Goal: Check status: Check status

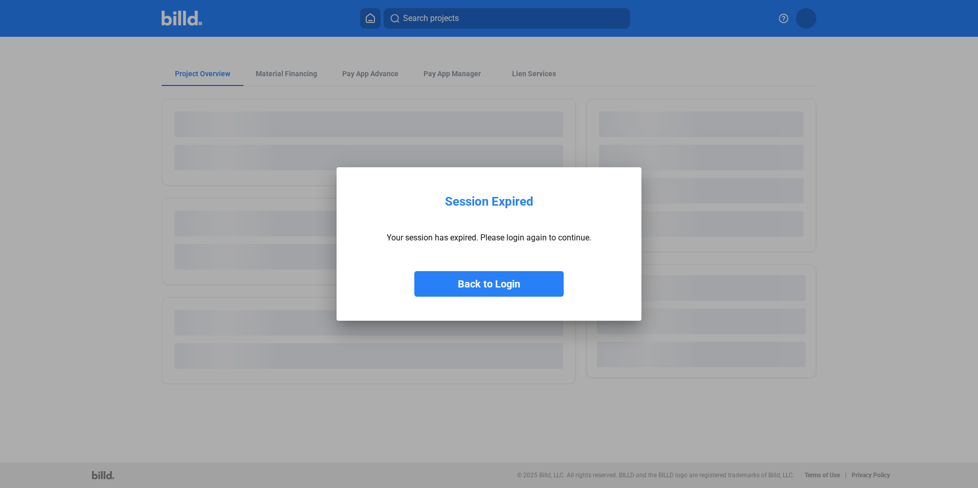
click at [521, 291] on button "Back to Login" at bounding box center [488, 284] width 149 height 26
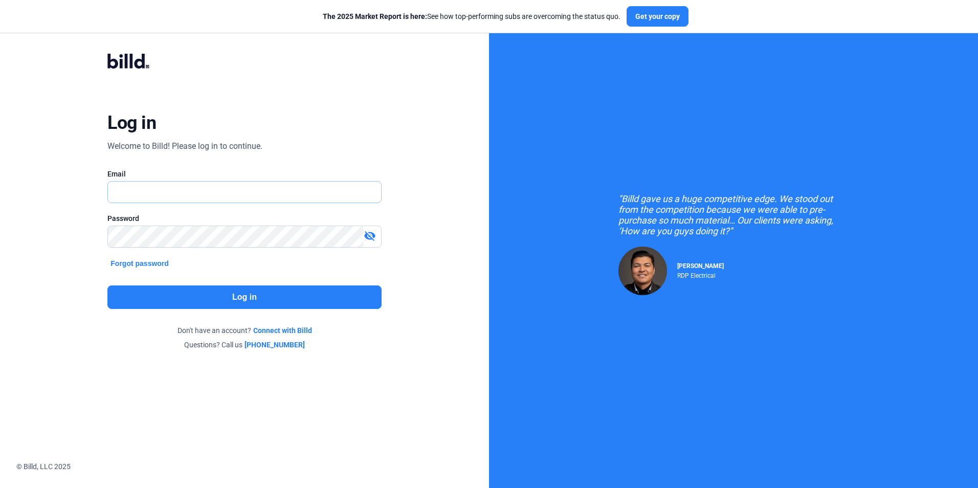
type input "[EMAIL_ADDRESS][DOMAIN_NAME]"
click at [234, 300] on button "Log in" at bounding box center [244, 298] width 274 height 24
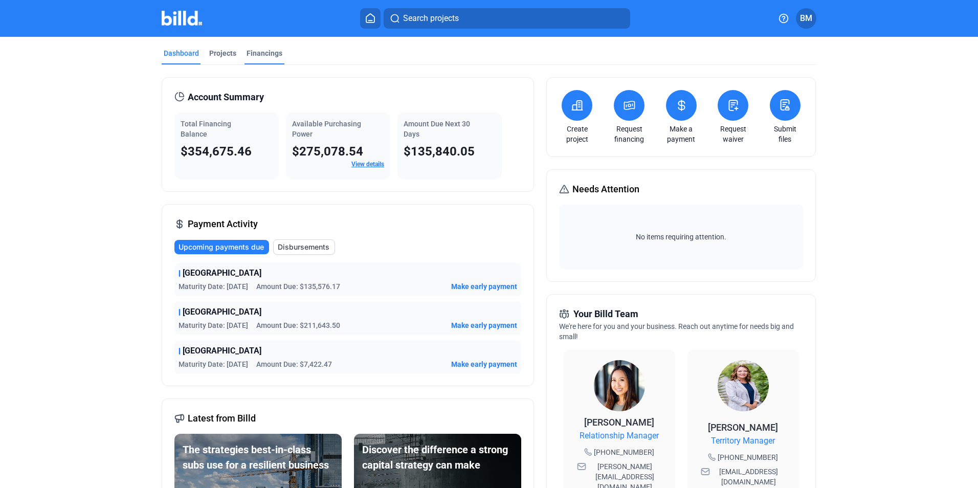
click at [258, 58] on div "Financings" at bounding box center [265, 56] width 40 height 16
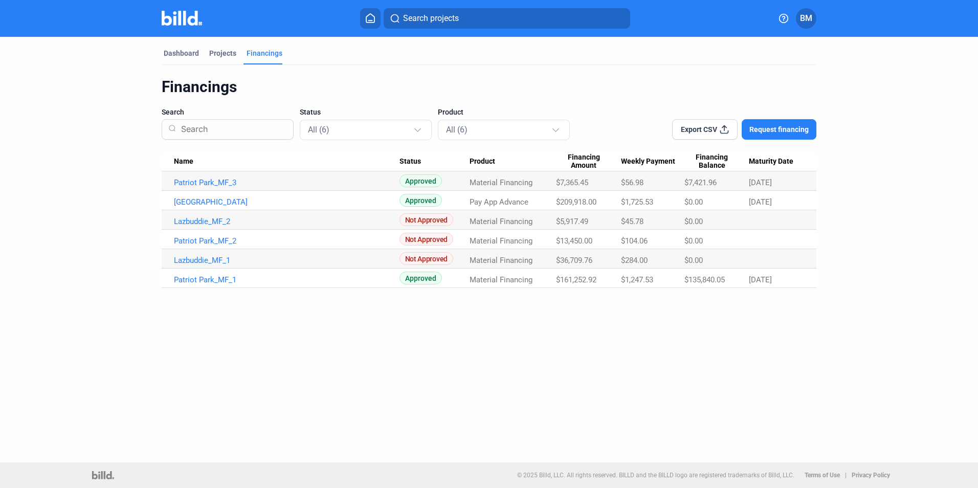
drag, startPoint x: 654, startPoint y: 201, endPoint x: 608, endPoint y: 199, distance: 45.6
click at [608, 199] on tr "[GEOGRAPHIC_DATA] Approved Pay App Advance $209,918.00 $1,725.53 $0.00 [DATE]" at bounding box center [489, 200] width 655 height 19
